Goal: Task Accomplishment & Management: Manage account settings

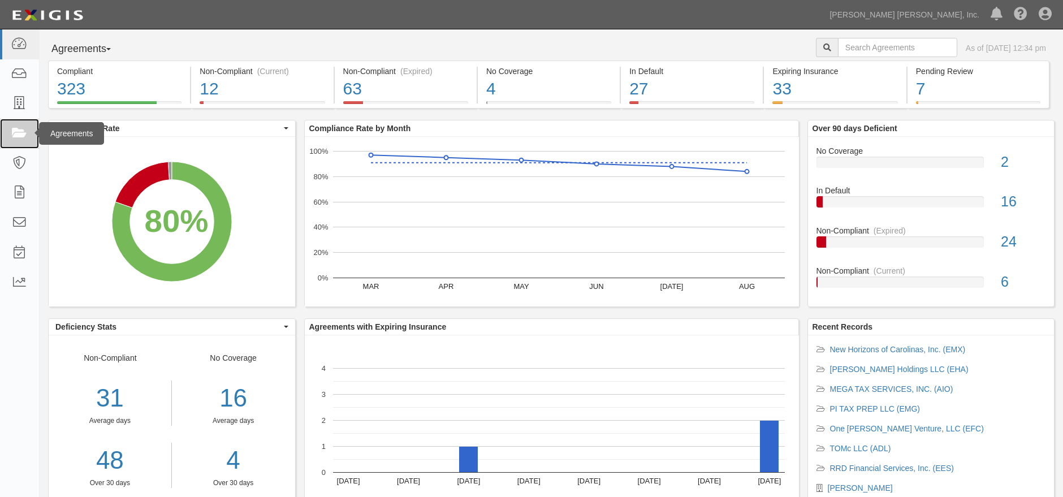
click at [16, 136] on icon at bounding box center [19, 133] width 16 height 13
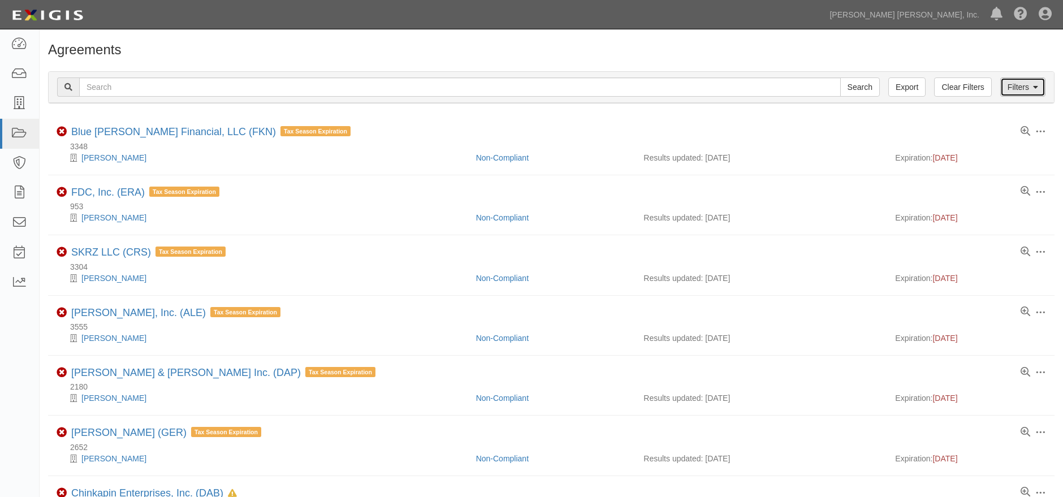
click at [1039, 83] on link "Filters" at bounding box center [1022, 86] width 45 height 19
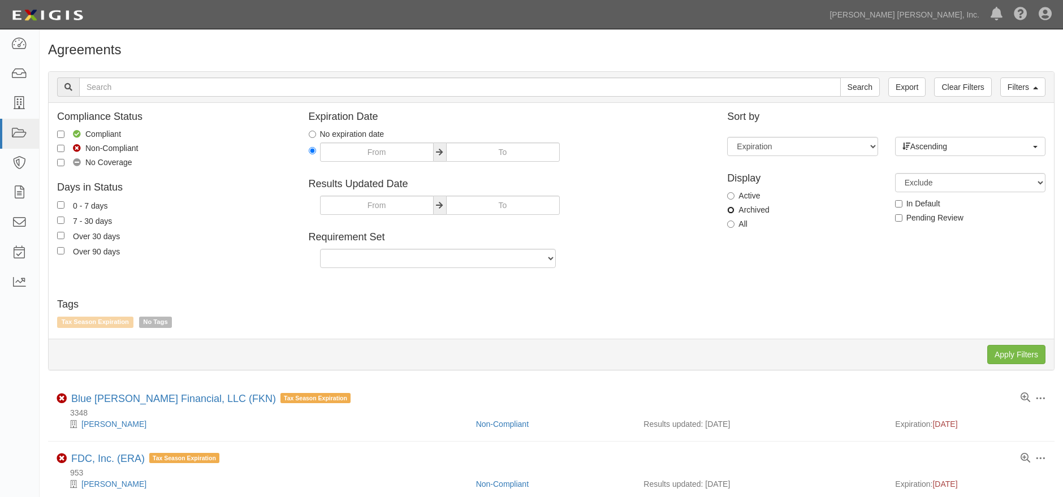
click at [733, 206] on input "Archived" at bounding box center [730, 209] width 7 height 7
radio input "true"
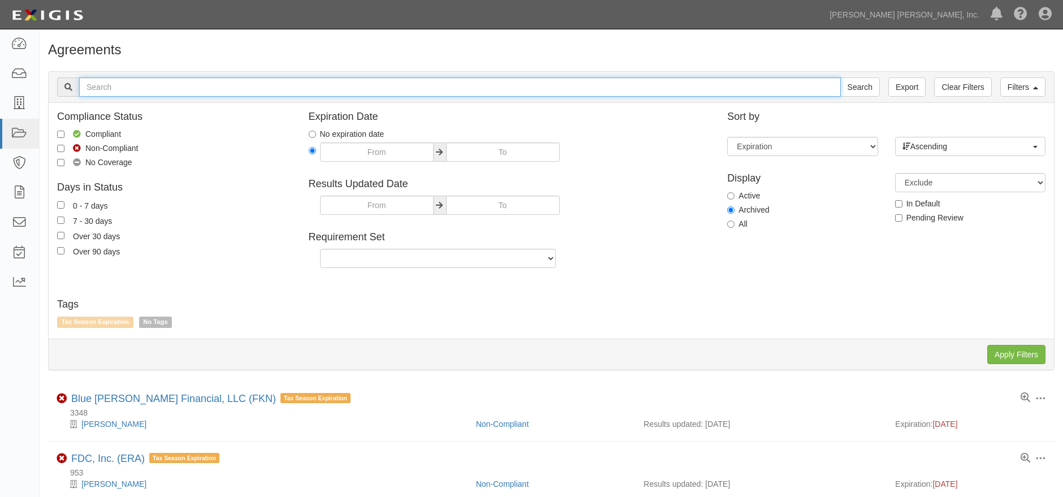
click at [239, 85] on input "text" at bounding box center [460, 86] width 762 height 19
type input "GYU"
click at [840, 77] on input "Search" at bounding box center [860, 86] width 40 height 19
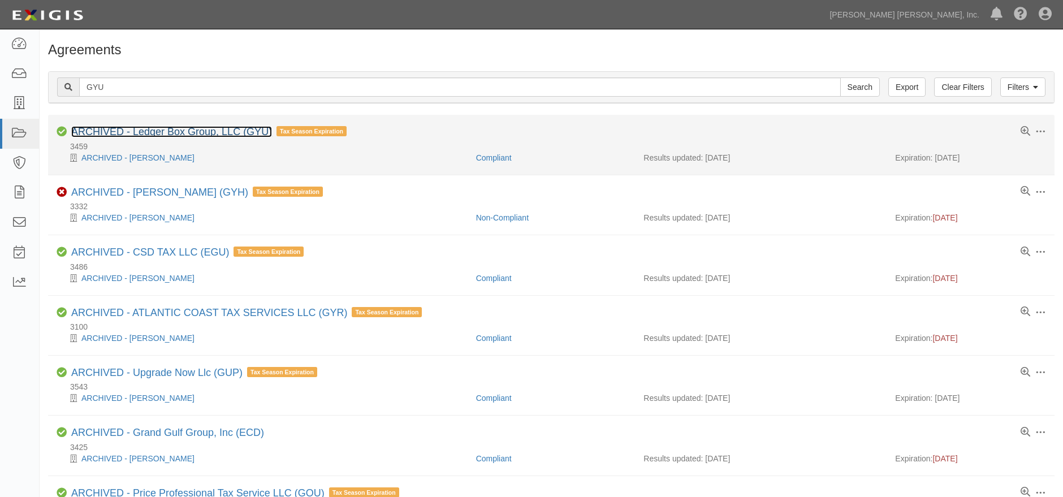
click at [187, 135] on link "ARCHIVED - Ledger Box Group, LLC (GYU)" at bounding box center [171, 131] width 201 height 11
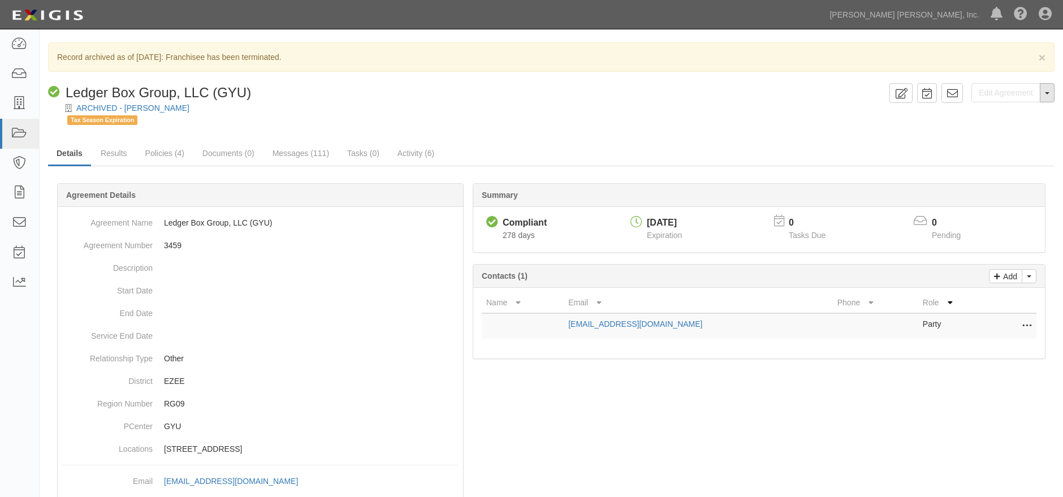
click at [1049, 89] on button "Toggle Agreement Dropdown" at bounding box center [1047, 92] width 15 height 19
click at [995, 129] on link "Unarchive Agreement" at bounding box center [1008, 129] width 92 height 15
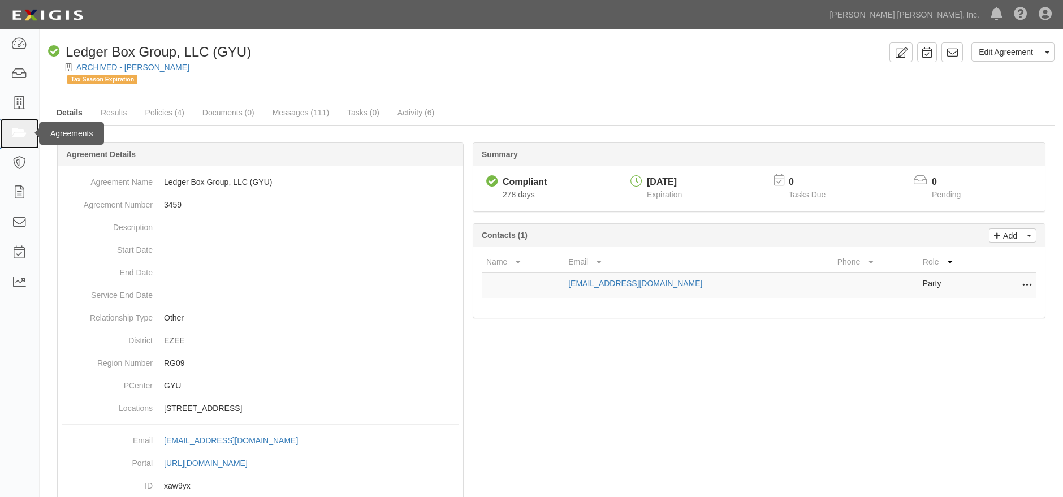
click at [18, 128] on icon at bounding box center [19, 133] width 16 height 13
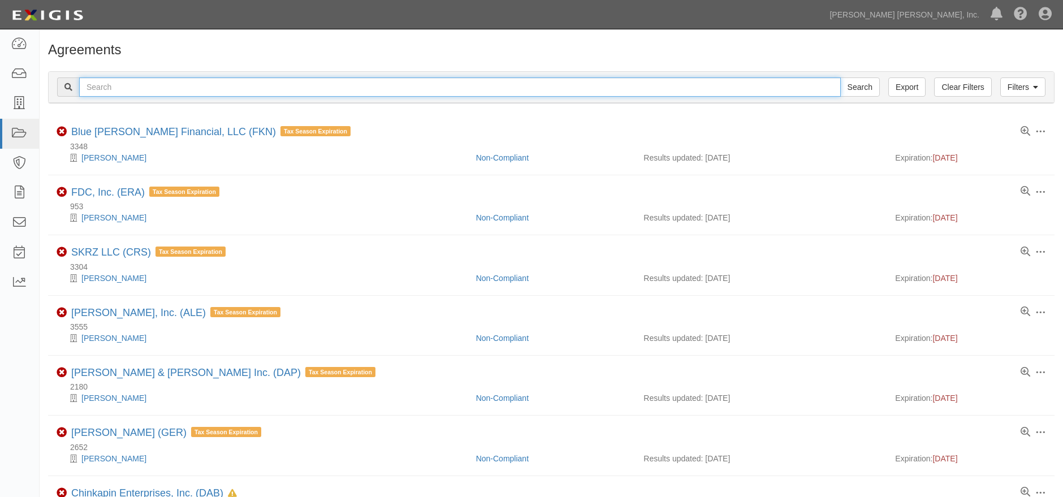
click at [214, 86] on input "text" at bounding box center [460, 86] width 762 height 19
type input "GYU"
click at [840, 77] on input "Search" at bounding box center [860, 86] width 40 height 19
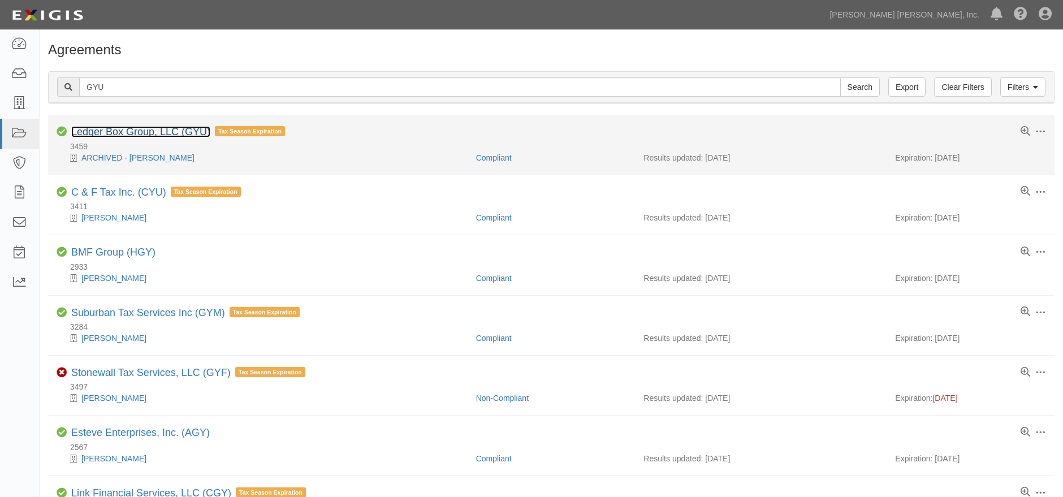
click at [134, 127] on link "Ledger Box Group, LLC (GYU)" at bounding box center [140, 131] width 139 height 11
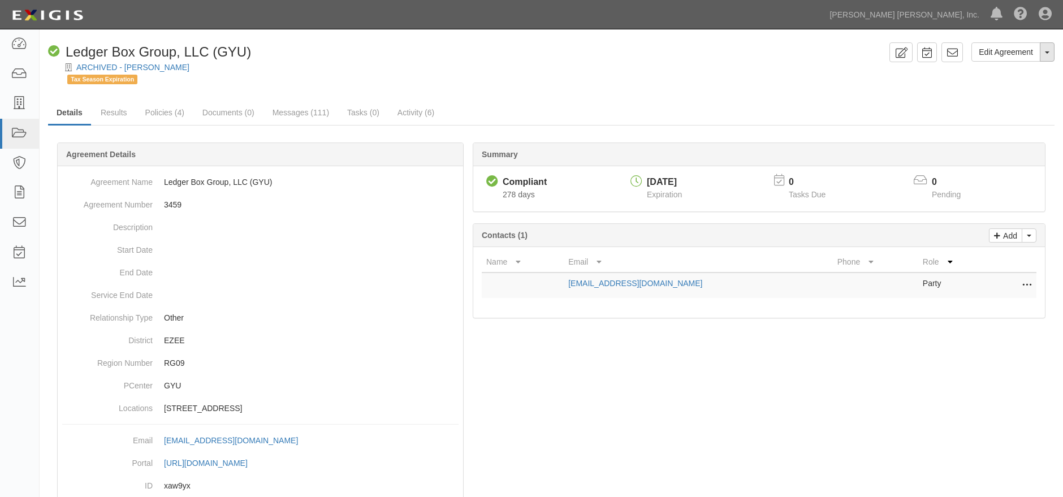
click at [1054, 51] on button "Toggle Agreement Dropdown" at bounding box center [1047, 51] width 15 height 19
click at [768, 100] on div "Edit Agreement Toggle Agreement Dropdown View Audit Trail Archive Agreement Del…" at bounding box center [551, 308] width 1023 height 533
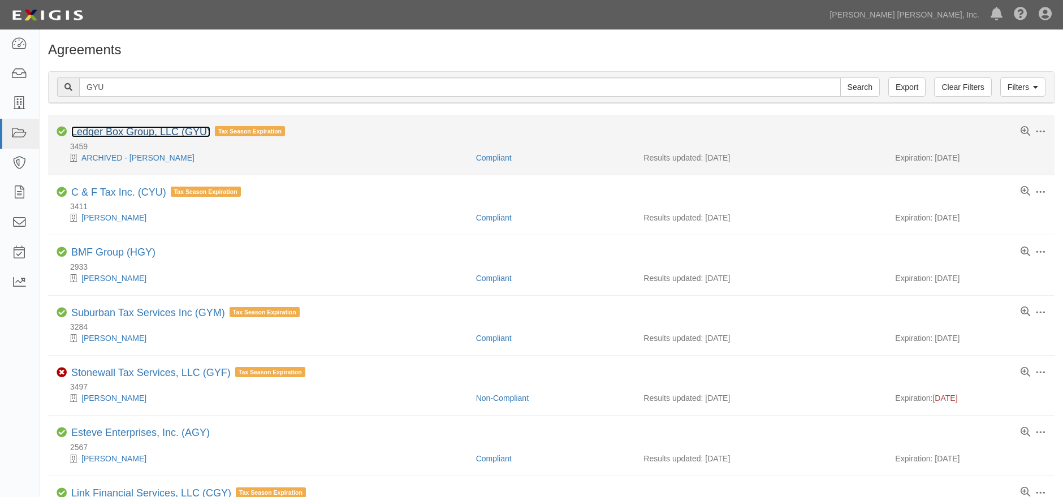
click at [131, 131] on link "Ledger Box Group, LLC (GYU)" at bounding box center [140, 131] width 139 height 11
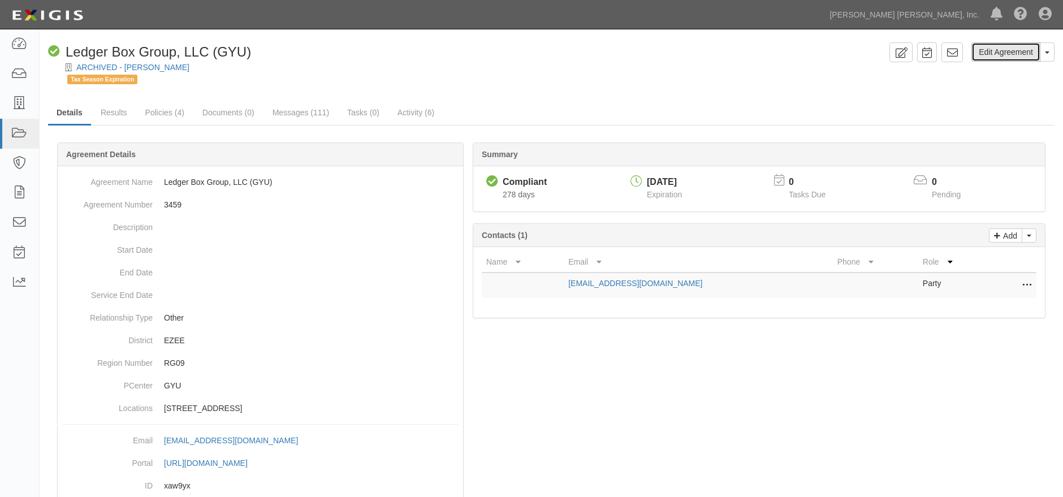
click at [1010, 53] on link "Edit Agreement" at bounding box center [1005, 51] width 69 height 19
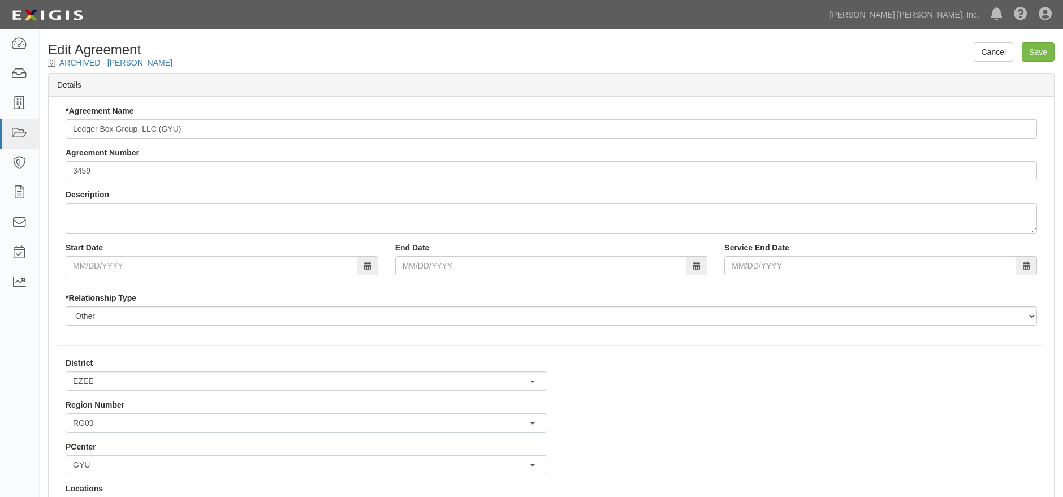
scroll to position [5550, 5]
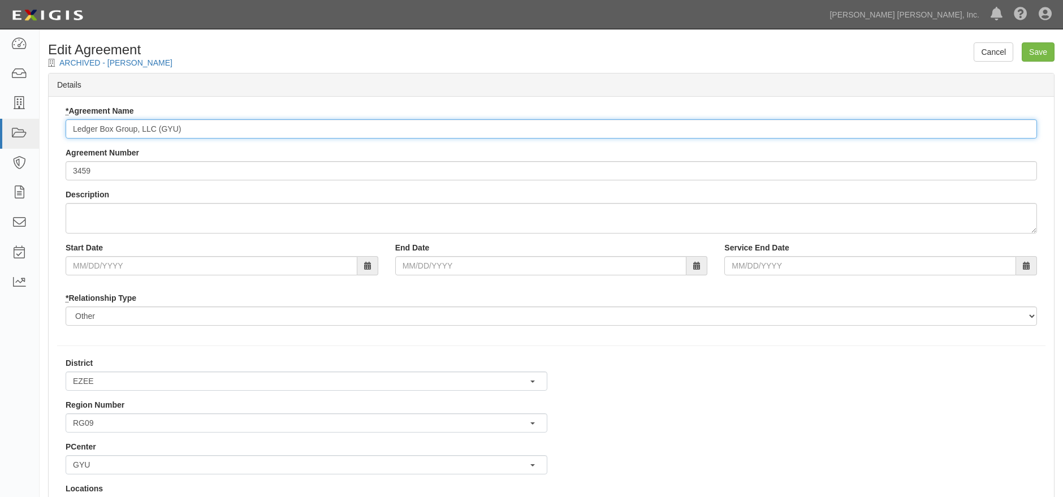
click at [219, 133] on input "Ledger Box Group, LLC (GYU)" at bounding box center [551, 128] width 971 height 19
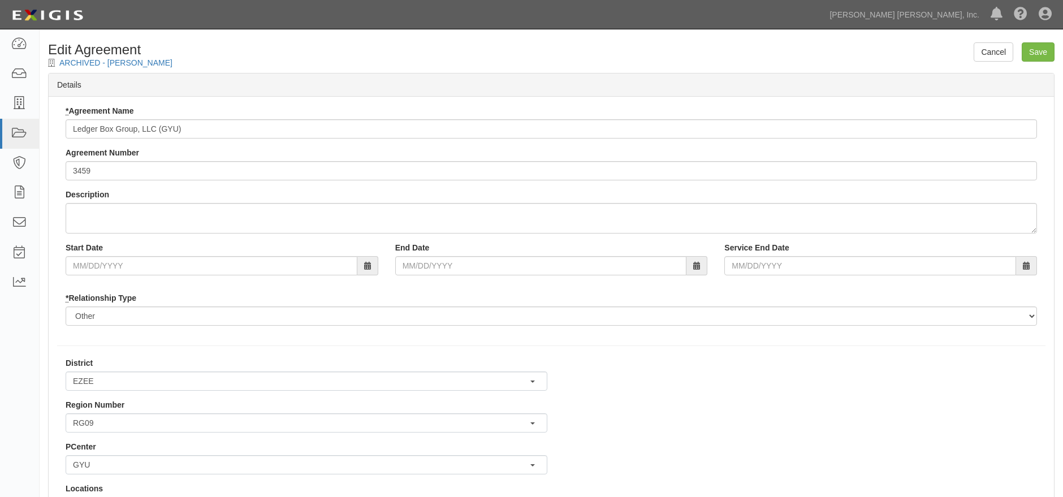
click at [173, 62] on div "ARCHIVED - Johnny W. Rister" at bounding box center [551, 62] width 1006 height 11
click at [105, 58] on link "ARCHIVED - Johnny W. Rister" at bounding box center [115, 62] width 113 height 9
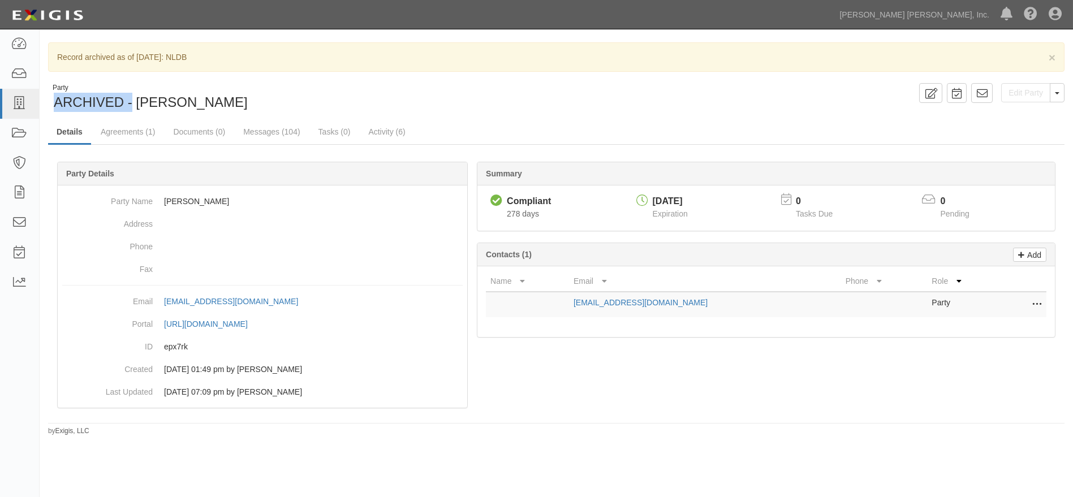
drag, startPoint x: 133, startPoint y: 102, endPoint x: 66, endPoint y: 104, distance: 66.7
click at [57, 104] on span "ARCHIVED - [PERSON_NAME]" at bounding box center [151, 101] width 194 height 15
click at [818, 92] on div "Edit Party Toggle Party Dropdown View Audit Trail Unarchive Party Delete Party …" at bounding box center [814, 93] width 517 height 20
click at [1058, 98] on button "Toggle Party Dropdown" at bounding box center [1056, 92] width 15 height 19
click at [1014, 127] on button "Unarchive Party" at bounding box center [1018, 130] width 89 height 17
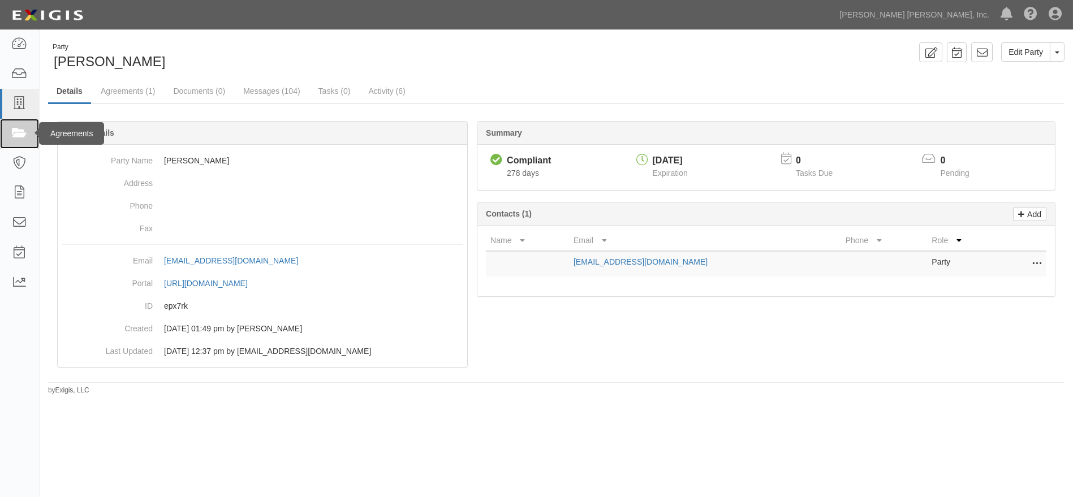
click at [19, 128] on icon at bounding box center [19, 133] width 16 height 13
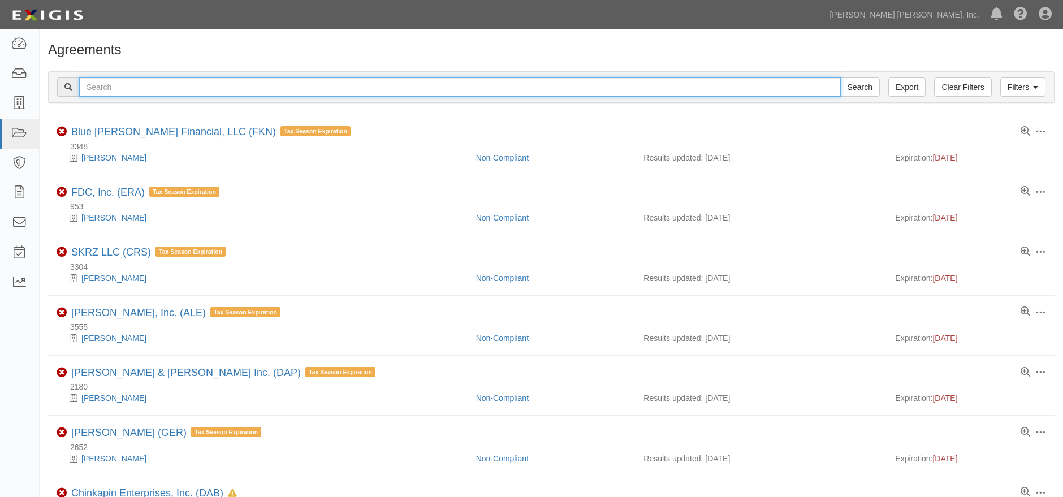
click at [144, 94] on input "text" at bounding box center [460, 86] width 762 height 19
type input "GYU"
click at [840, 77] on input "Search" at bounding box center [860, 86] width 40 height 19
